Goal: Task Accomplishment & Management: Use online tool/utility

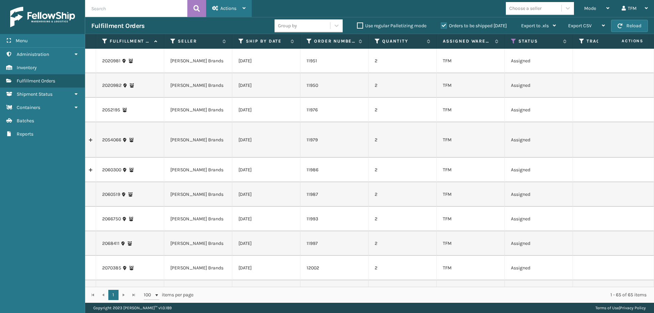
click at [233, 11] on span "Actions" at bounding box center [229, 8] width 16 height 6
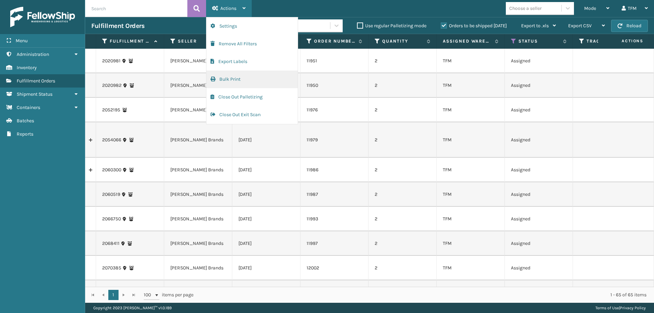
click at [254, 78] on button "Bulk Print" at bounding box center [252, 80] width 91 height 18
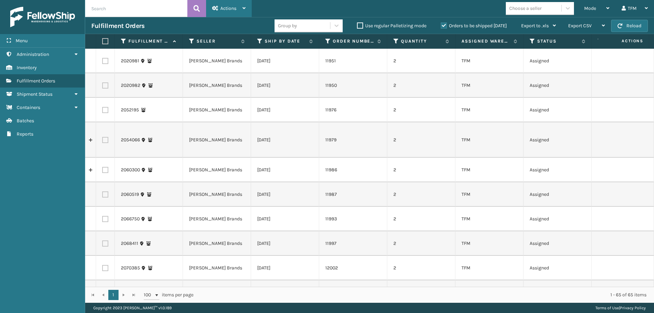
click at [234, 9] on span "Actions" at bounding box center [229, 8] width 16 height 6
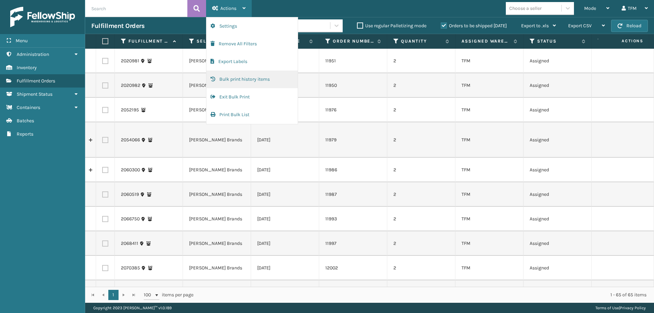
click at [252, 76] on button "Bulk print history items" at bounding box center [252, 80] width 91 height 18
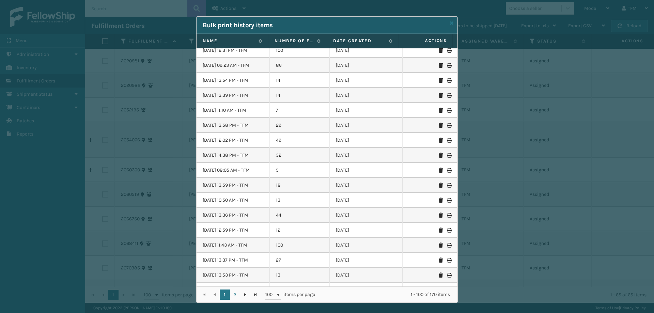
scroll to position [852, 0]
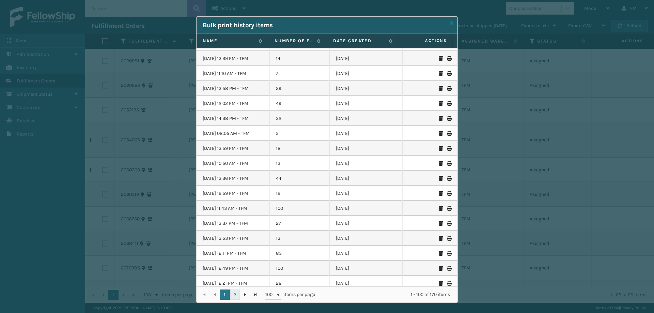
click at [230, 295] on link "2" at bounding box center [235, 295] width 10 height 10
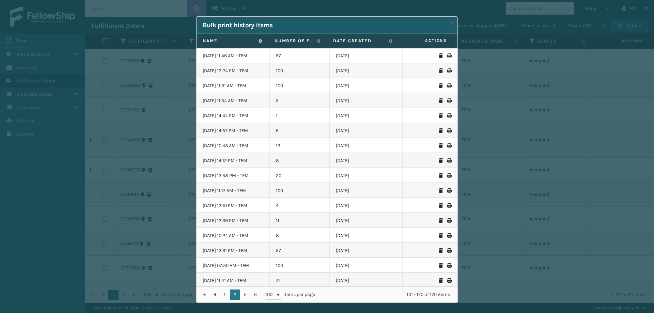
click at [217, 44] on label "Name" at bounding box center [229, 41] width 52 height 6
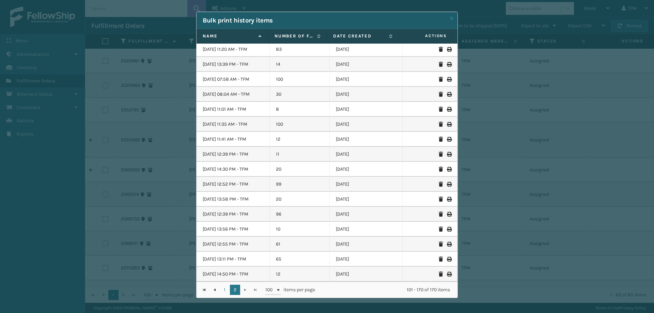
scroll to position [6, 0]
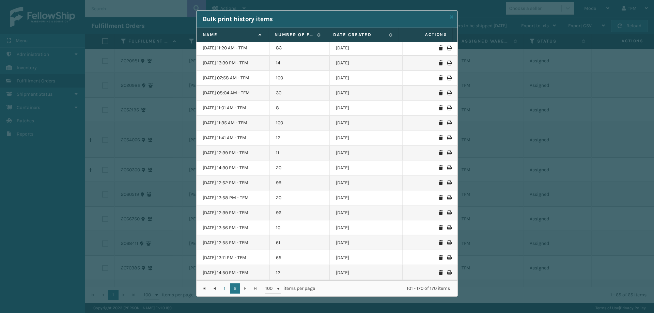
click at [447, 273] on icon at bounding box center [449, 273] width 4 height 5
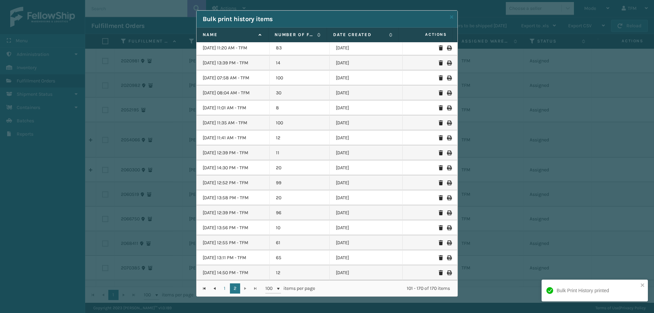
scroll to position [0, 0]
click at [447, 258] on icon at bounding box center [449, 258] width 4 height 5
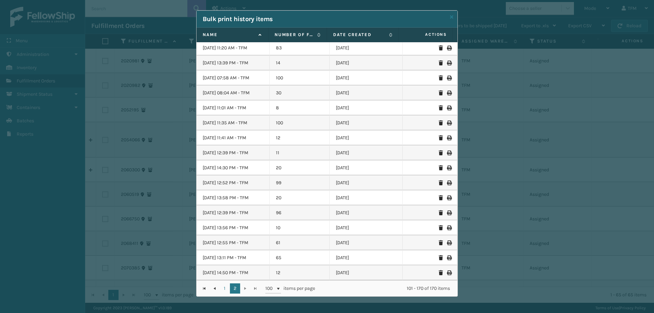
click at [447, 257] on icon at bounding box center [449, 258] width 4 height 5
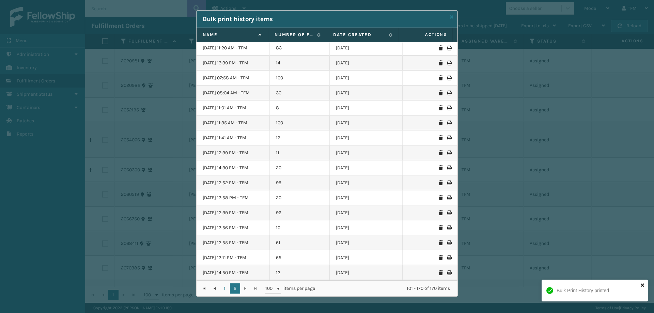
click at [643, 285] on icon "close" at bounding box center [642, 285] width 3 height 3
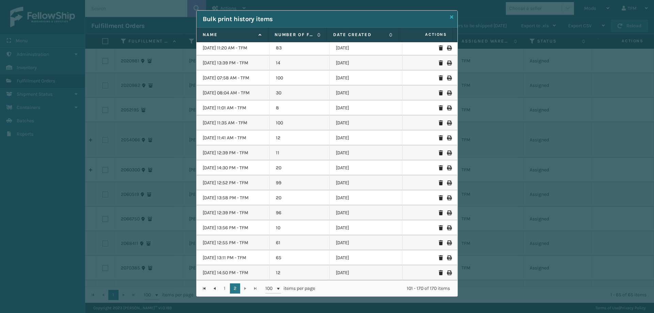
click at [450, 17] on icon at bounding box center [451, 17] width 3 height 5
